Goal: Transaction & Acquisition: Book appointment/travel/reservation

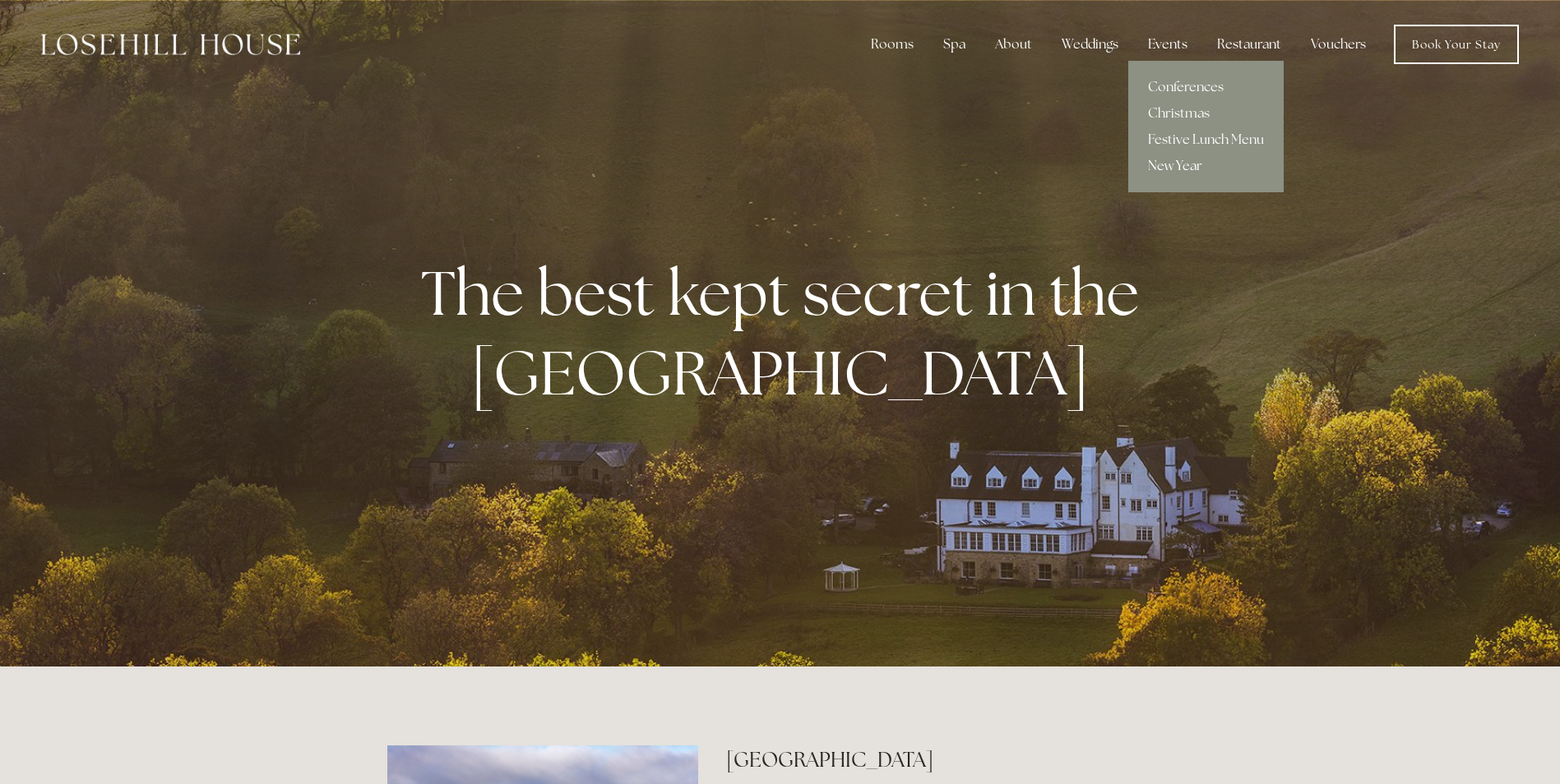
click at [1169, 163] on link "New Year" at bounding box center [1205, 166] width 155 height 26
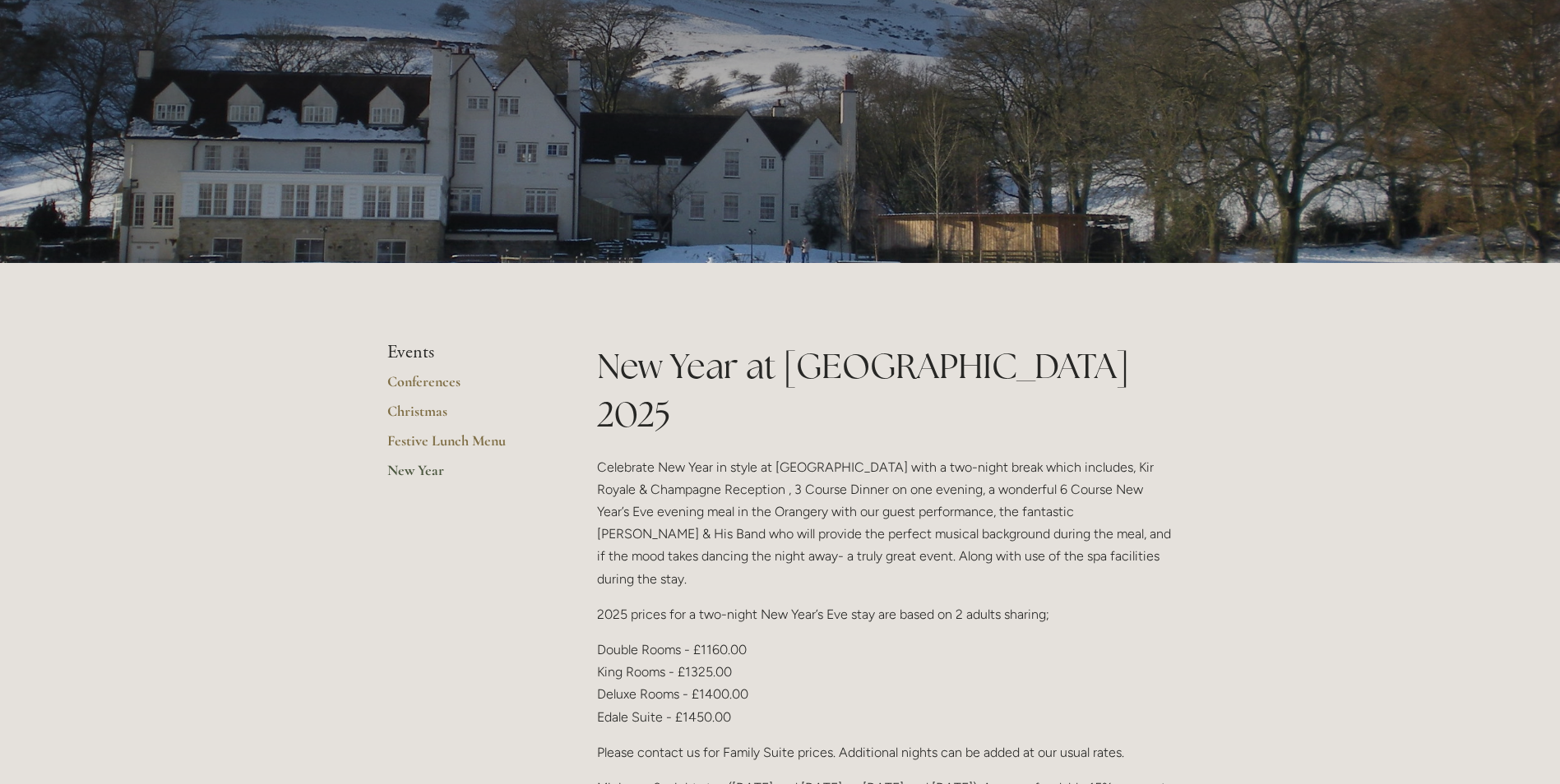
scroll to position [658, 0]
